Goal: Information Seeking & Learning: Learn about a topic

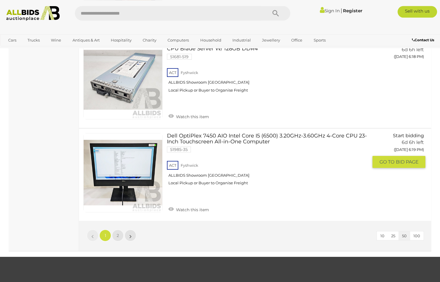
scroll to position [4593, 0]
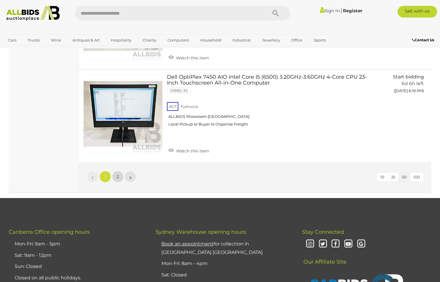
click at [117, 178] on span "2" at bounding box center [118, 176] width 2 height 5
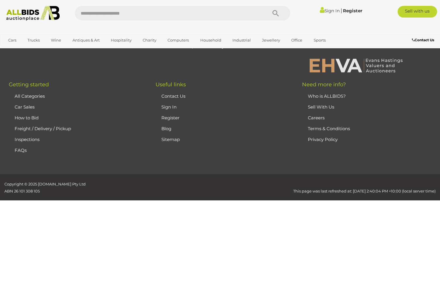
scroll to position [98, 0]
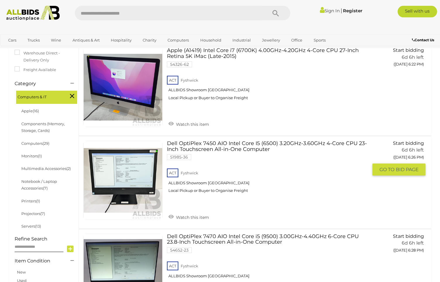
scroll to position [154, 0]
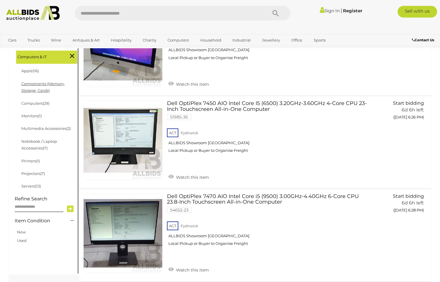
click at [38, 84] on link "Components (Memory, Storage, Cards)" at bounding box center [43, 86] width 44 height 11
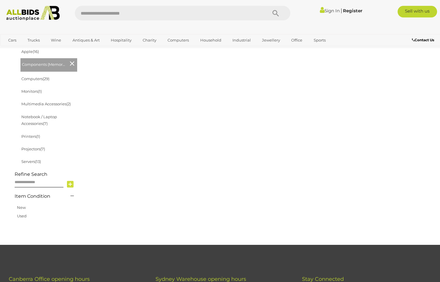
scroll to position [193, 0]
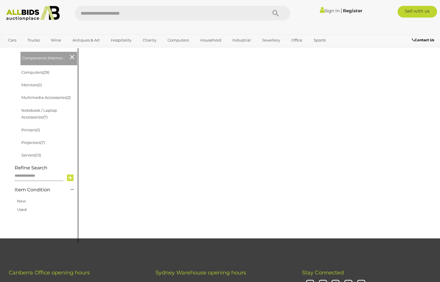
click at [22, 175] on input "text" at bounding box center [39, 176] width 49 height 10
type input "*****"
click at [71, 176] on icon at bounding box center [70, 177] width 7 height 9
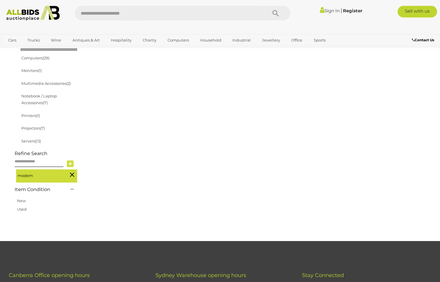
scroll to position [191, 0]
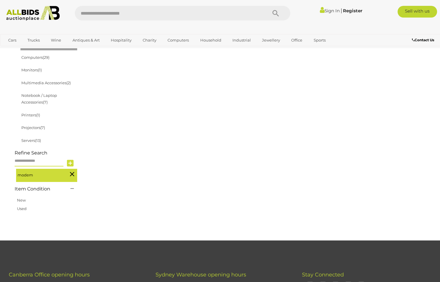
click at [31, 160] on input "text" at bounding box center [39, 161] width 49 height 10
type input "******"
click at [70, 162] on icon at bounding box center [70, 163] width 7 height 9
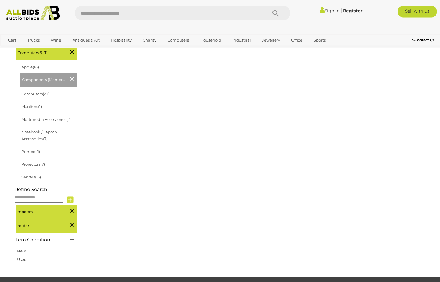
scroll to position [152, 0]
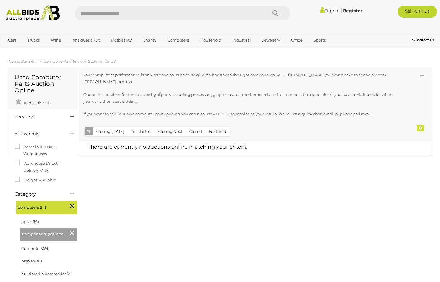
scroll to position [75, 0]
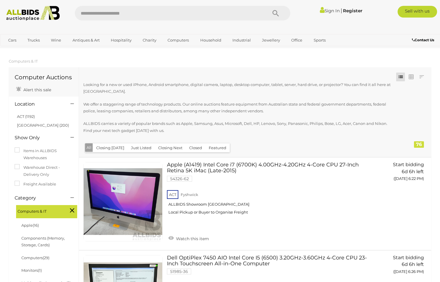
scroll to position [98, 0]
